Goal: Task Accomplishment & Management: Manage account settings

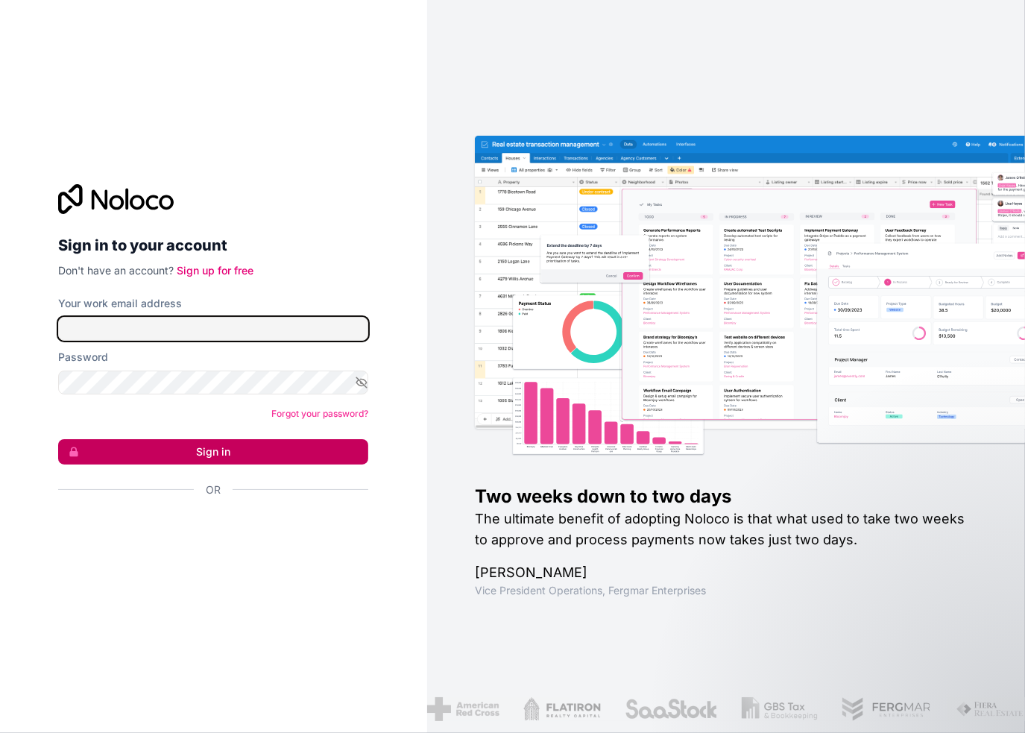
type input "**********"
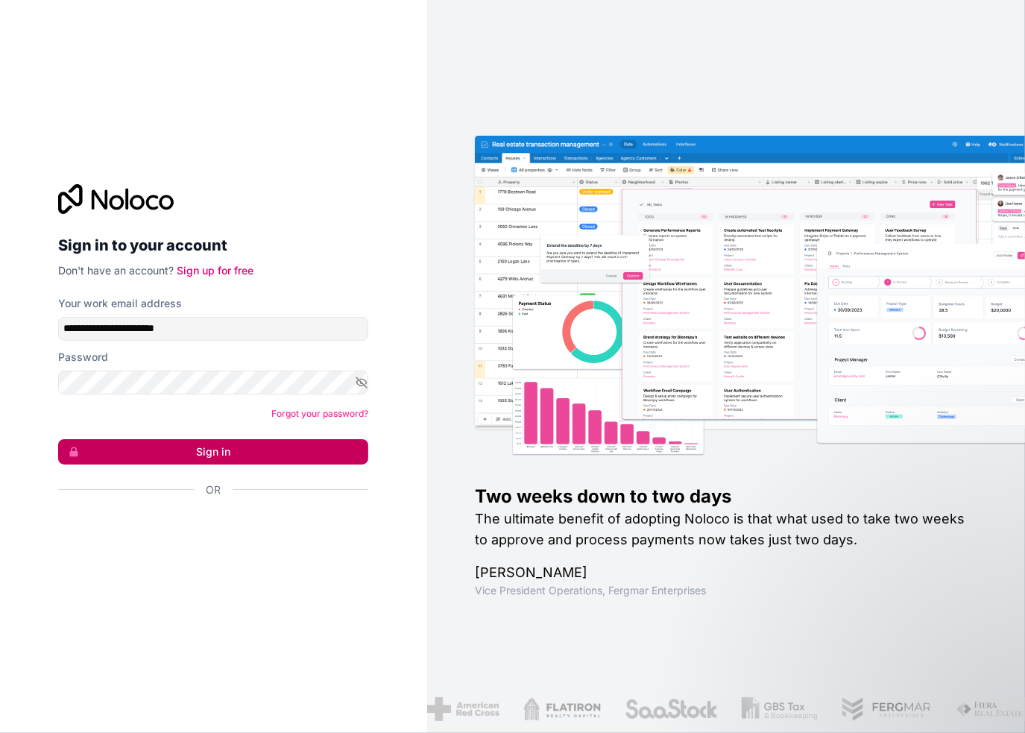
click at [233, 445] on button "Sign in" at bounding box center [213, 451] width 310 height 25
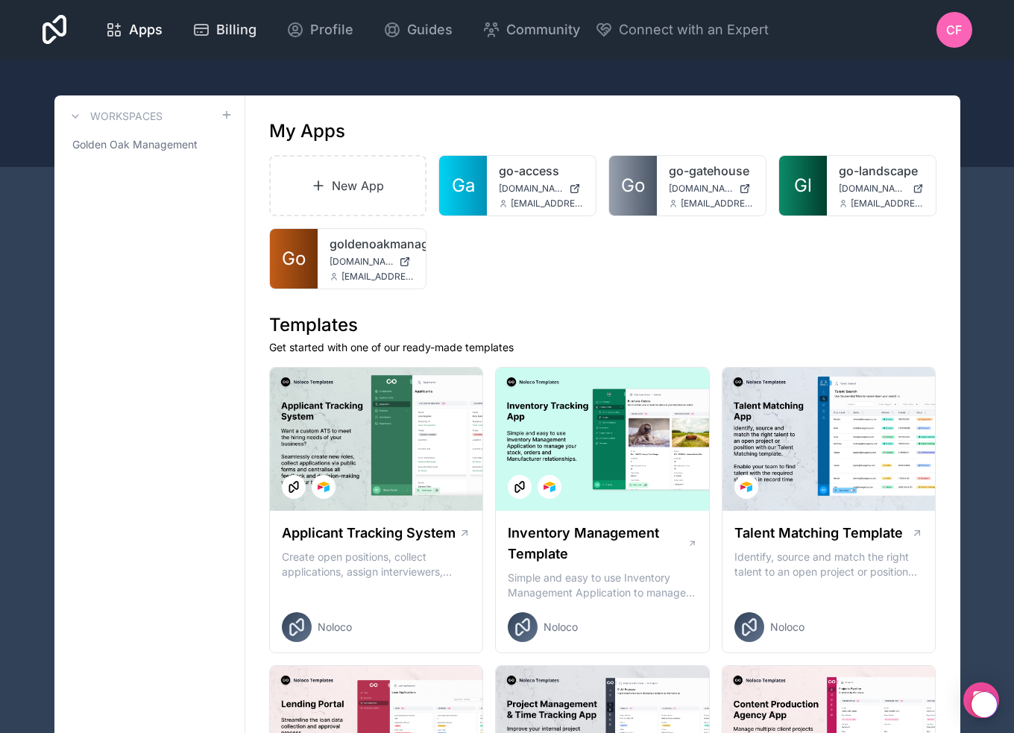
click at [241, 42] on link "Billing" at bounding box center [224, 29] width 88 height 33
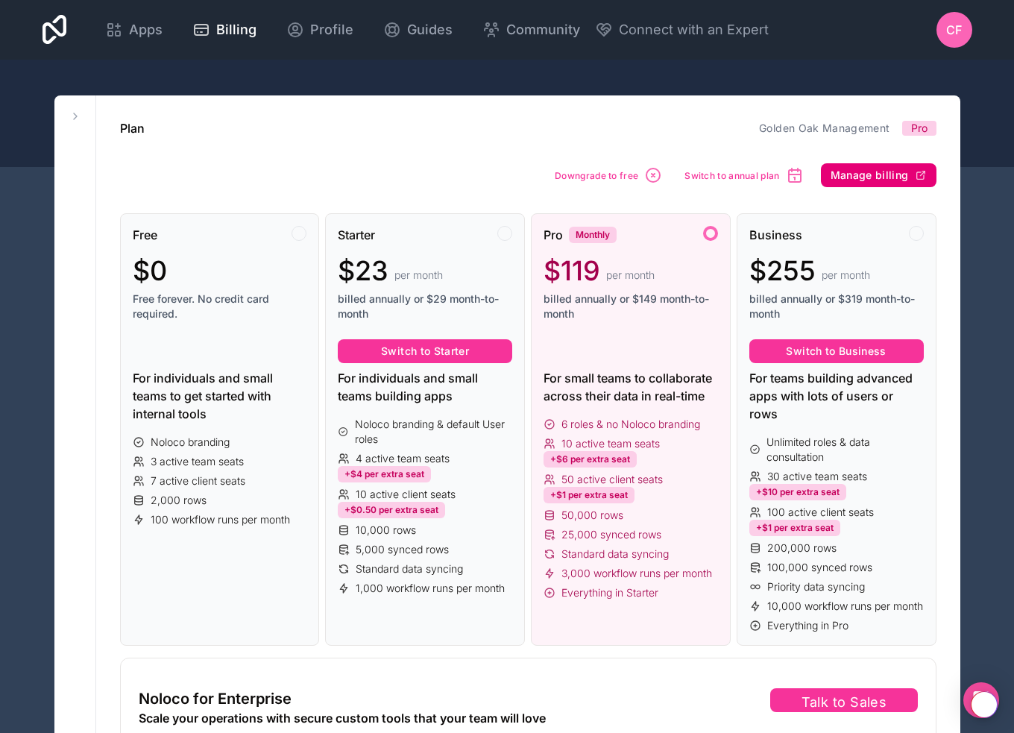
click at [875, 176] on span "Manage billing" at bounding box center [869, 174] width 78 height 13
